Goal: Share content: Share content

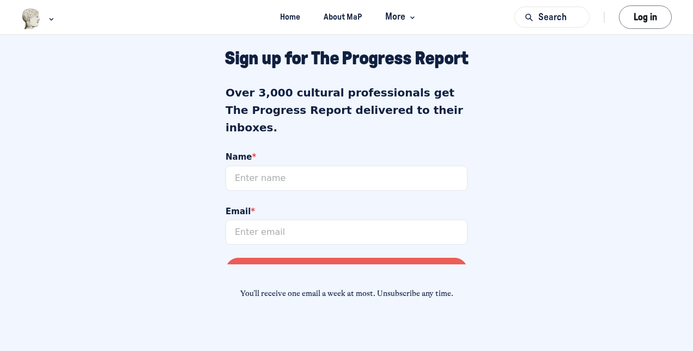
scroll to position [1022, 0]
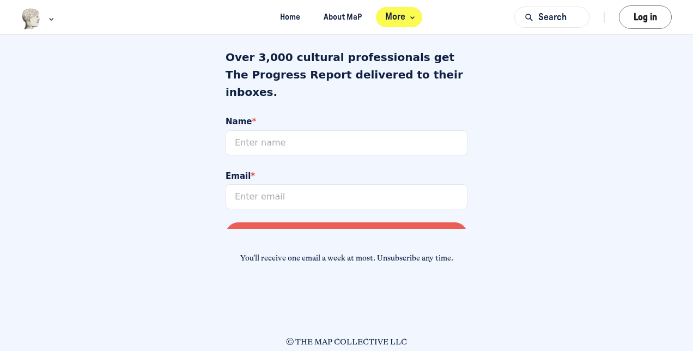
click at [405, 21] on span "More" at bounding box center [401, 17] width 32 height 15
click at [412, 15] on icon "Main navigation bar" at bounding box center [412, 17] width 11 height 7
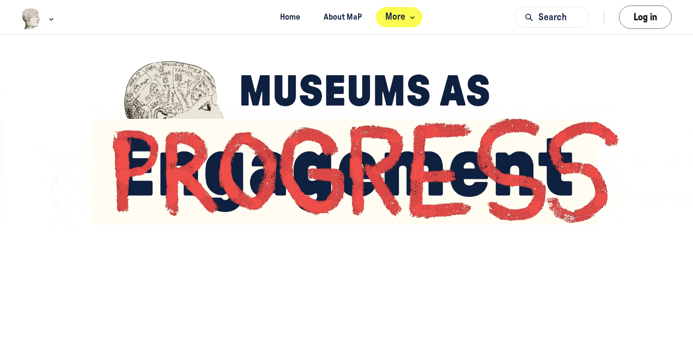
click at [408, 15] on icon "Main navigation bar" at bounding box center [412, 17] width 11 height 7
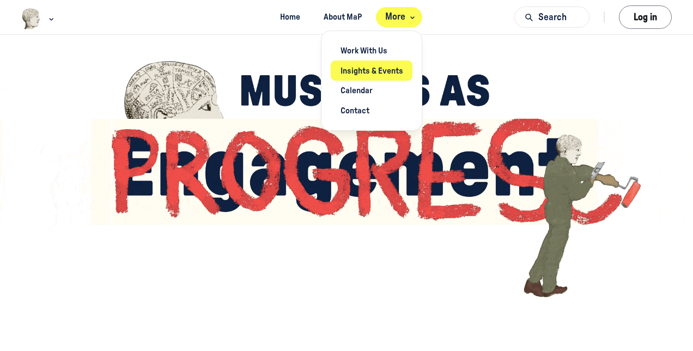
click at [385, 70] on link "Insights & Events" at bounding box center [372, 71] width 82 height 20
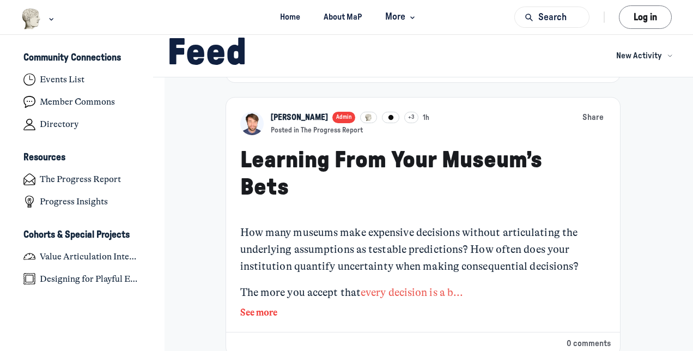
scroll to position [246, 0]
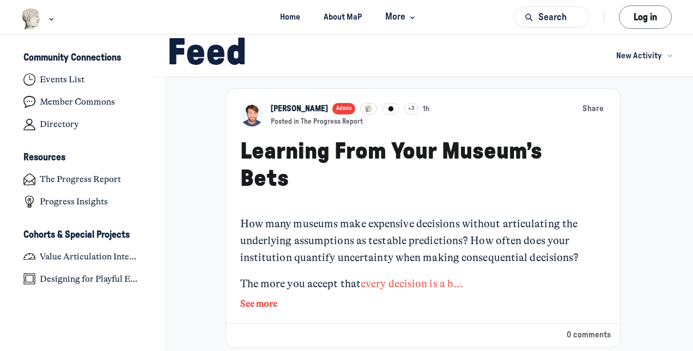
click at [258, 302] on button "See more" at bounding box center [423, 304] width 366 height 14
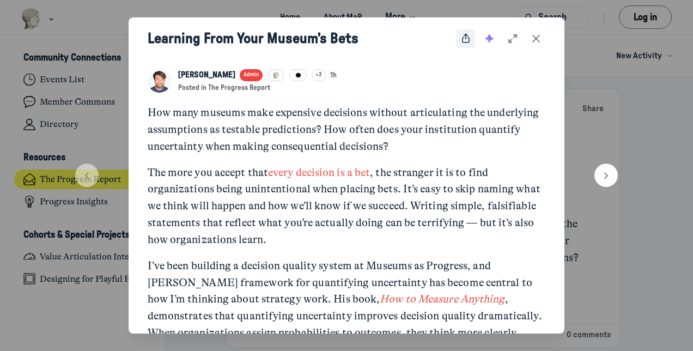
click at [467, 35] on use "Share post" at bounding box center [466, 38] width 8 height 9
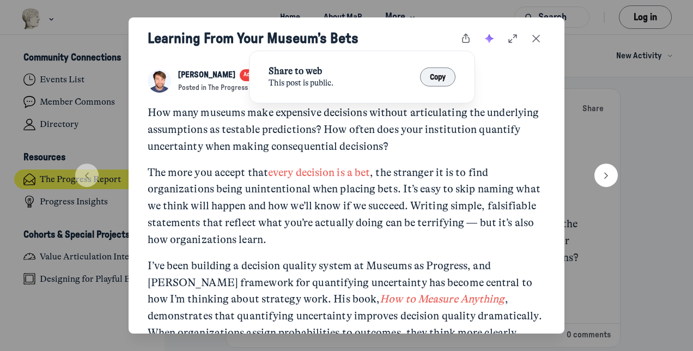
click at [427, 81] on button "Copy" at bounding box center [438, 77] width 36 height 19
click at [674, 135] on div at bounding box center [346, 175] width 693 height 351
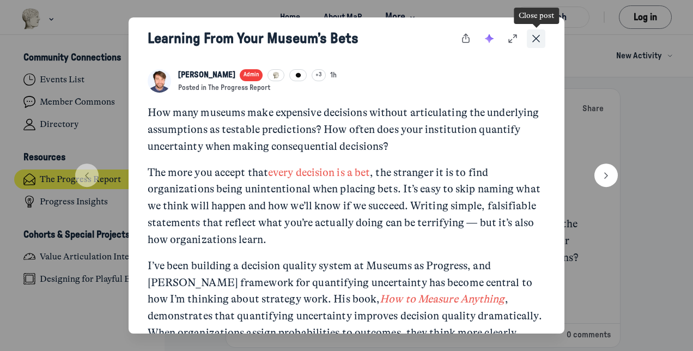
click at [535, 39] on icon "Close post" at bounding box center [536, 39] width 11 height 12
